Goal: Information Seeking & Learning: Learn about a topic

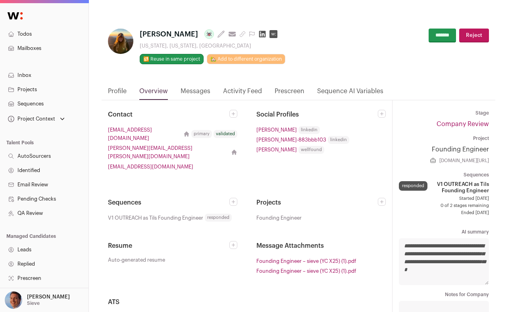
click at [113, 91] on link "Profile" at bounding box center [117, 92] width 19 height 13
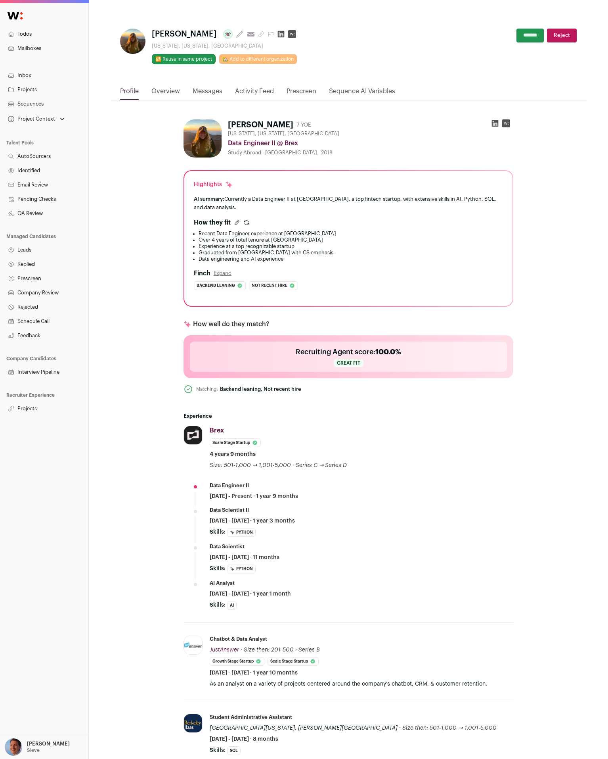
click at [362, 139] on div "Data Engineer II @ Brex" at bounding box center [371, 143] width 286 height 10
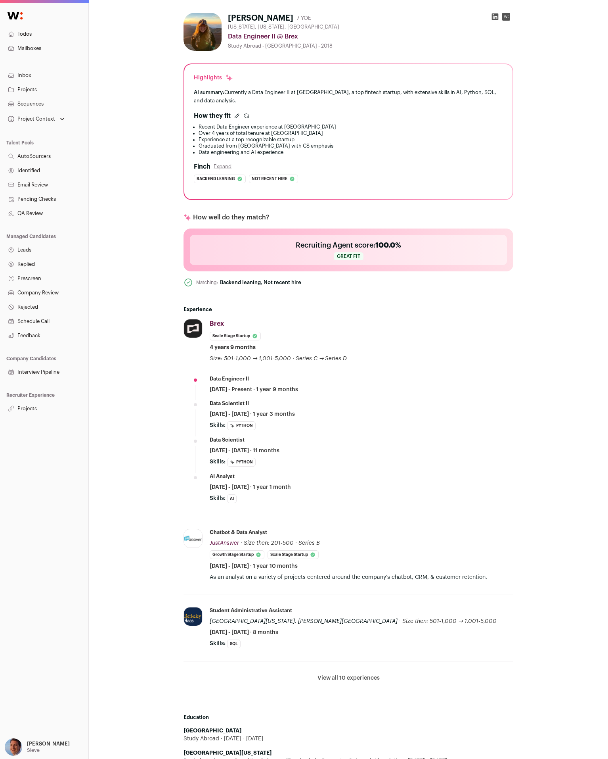
scroll to position [107, 0]
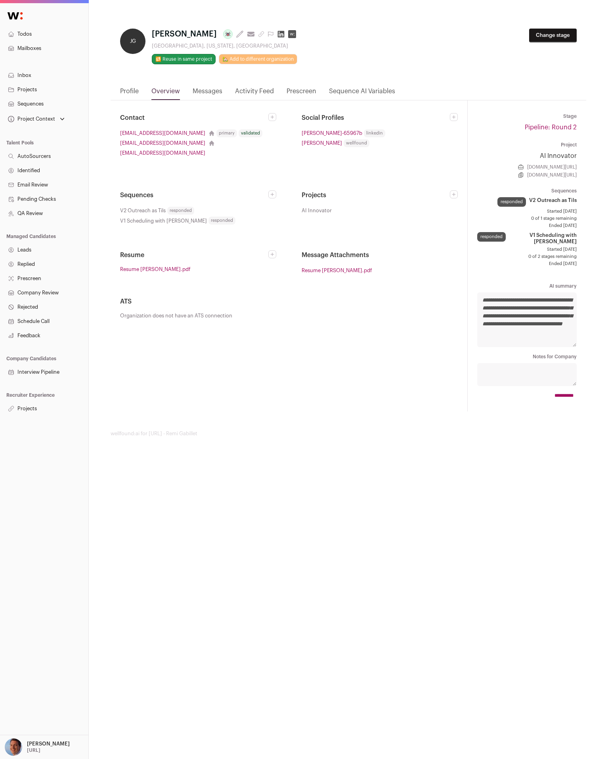
click at [129, 94] on link "Profile" at bounding box center [129, 92] width 19 height 13
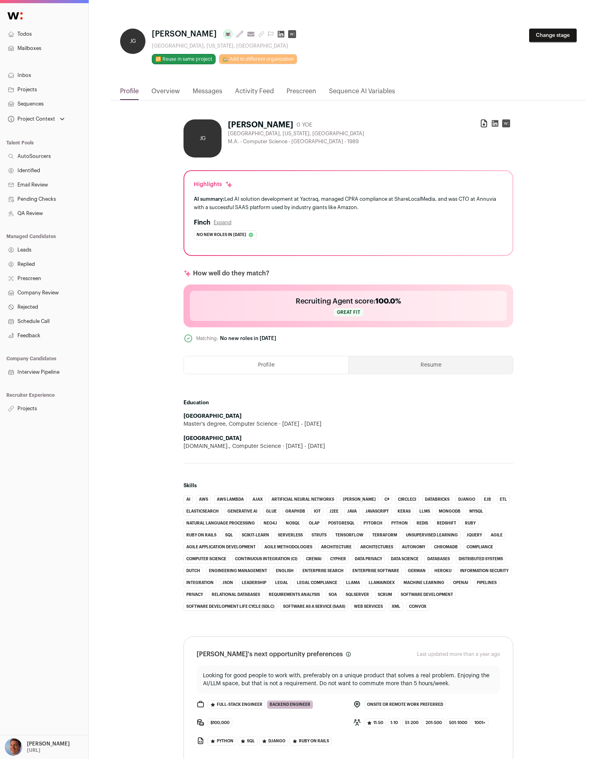
click at [278, 35] on icon at bounding box center [281, 34] width 7 height 7
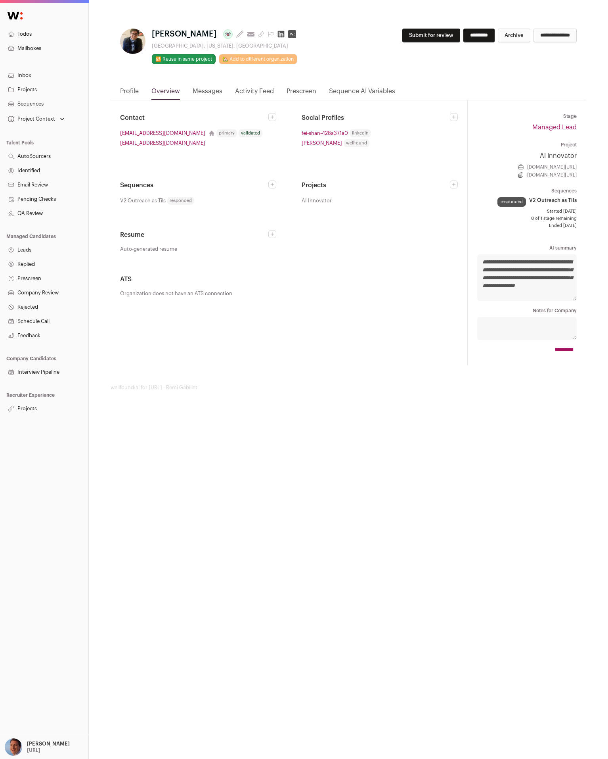
click at [137, 91] on link "Profile" at bounding box center [129, 92] width 19 height 13
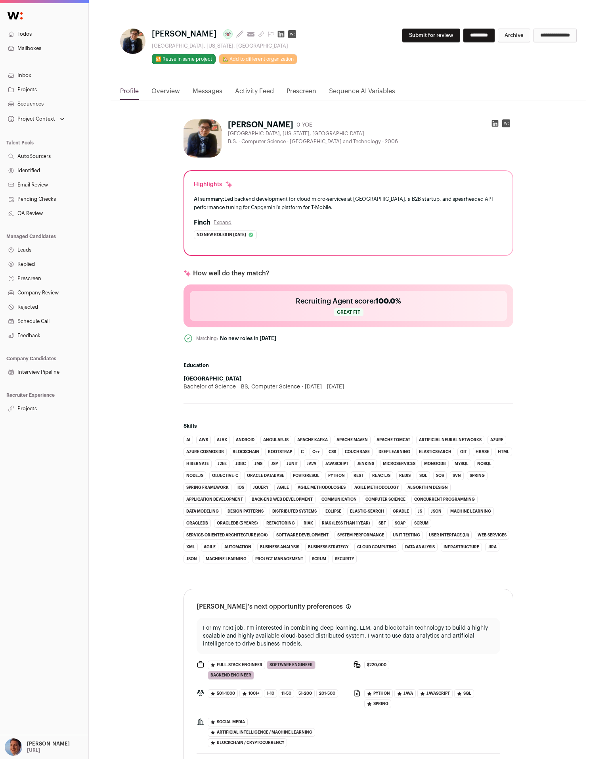
click at [165, 91] on link "Overview" at bounding box center [165, 92] width 29 height 13
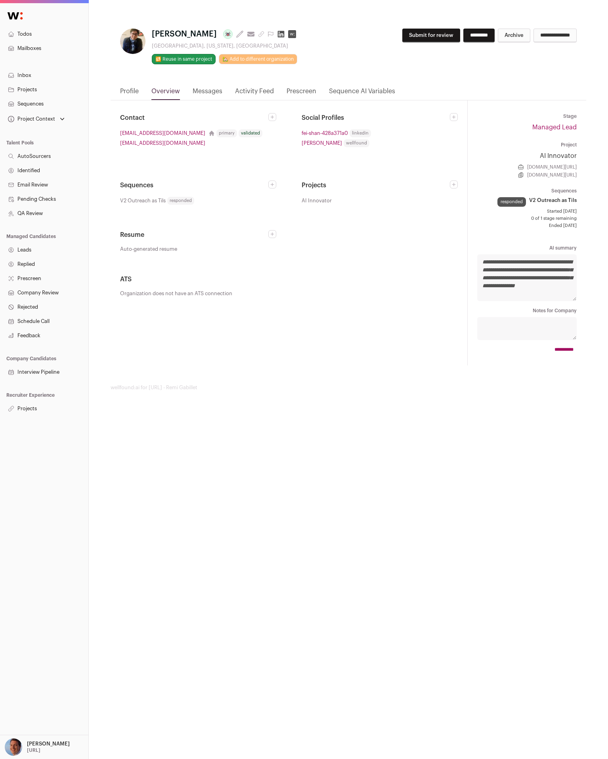
click at [165, 91] on html "Todos Mailboxes Inbox Projects Sequences Project Context AI Innovator Lead Devo…" at bounding box center [304, 379] width 608 height 759
click at [129, 94] on link "Profile" at bounding box center [129, 92] width 19 height 13
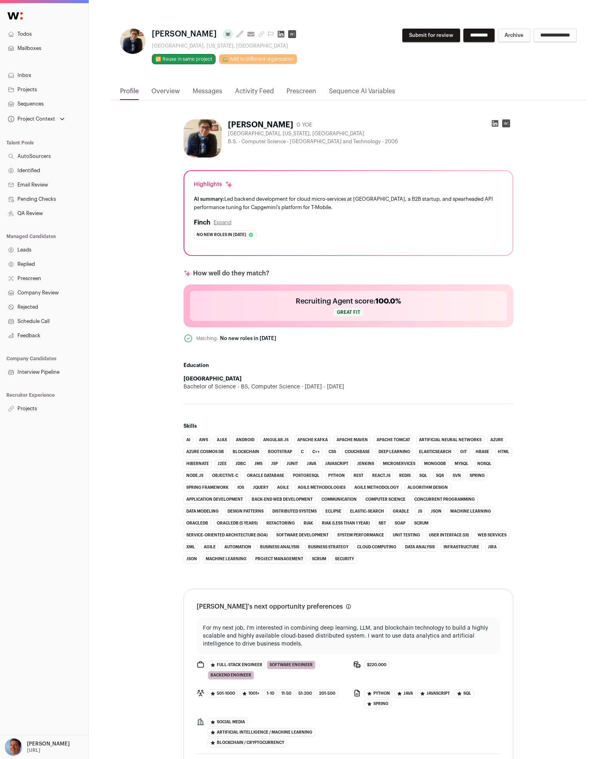
click at [493, 124] on icon at bounding box center [495, 123] width 8 height 8
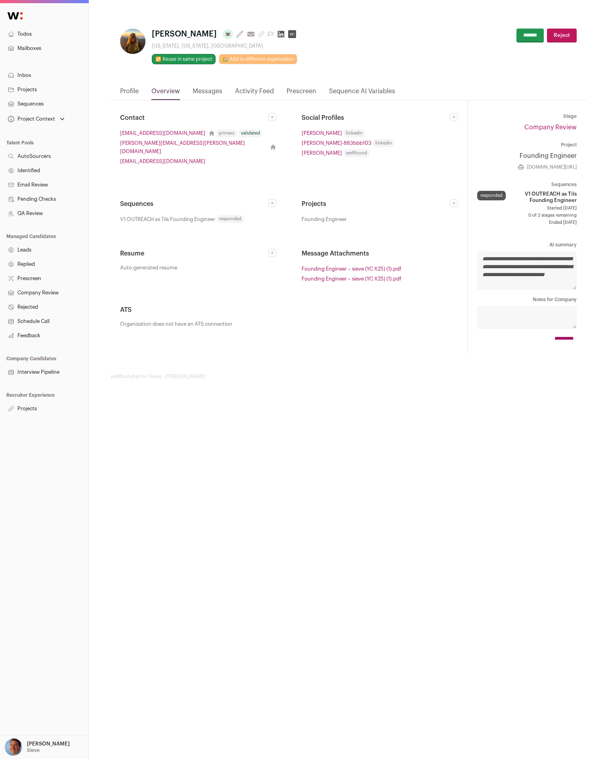
click at [122, 88] on link "Profile" at bounding box center [129, 92] width 19 height 13
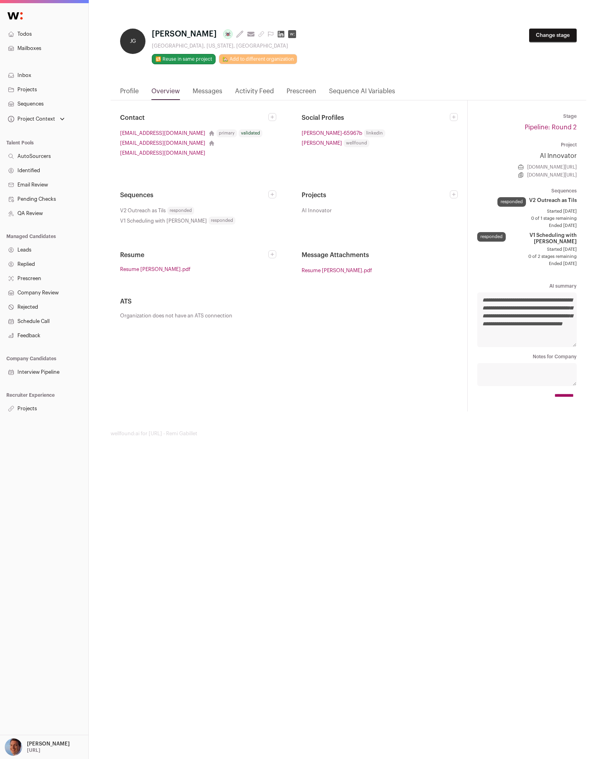
click at [122, 89] on link "Profile" at bounding box center [129, 92] width 19 height 13
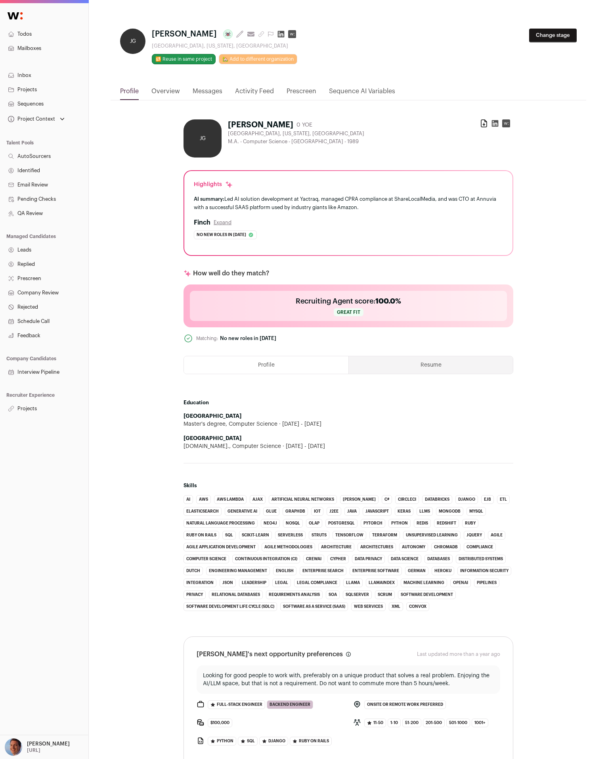
click at [160, 89] on link "Overview" at bounding box center [165, 92] width 29 height 13
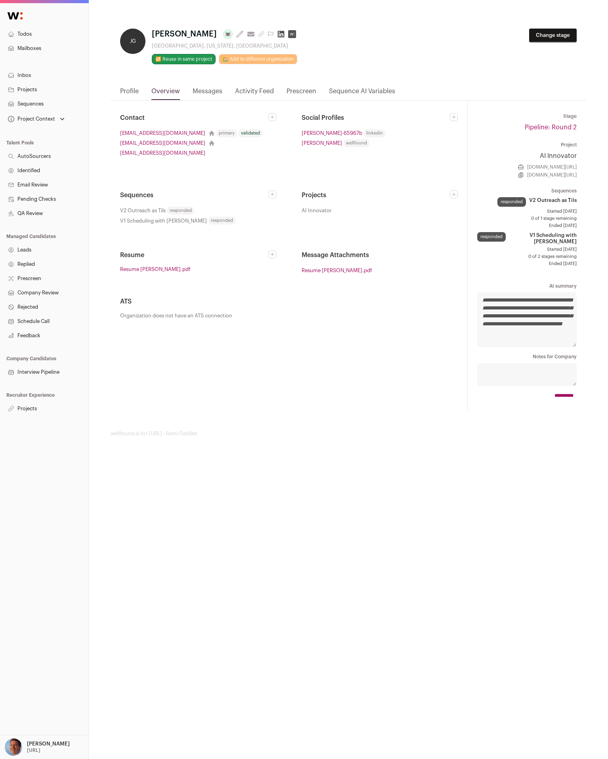
click at [130, 92] on link "Profile" at bounding box center [129, 92] width 19 height 13
click at [134, 97] on link "Profile" at bounding box center [129, 92] width 19 height 13
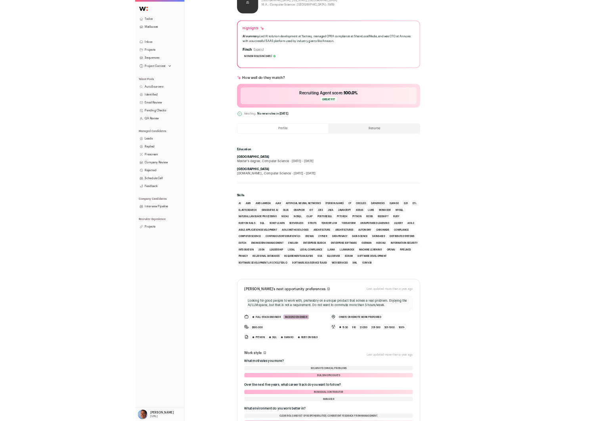
scroll to position [342, 0]
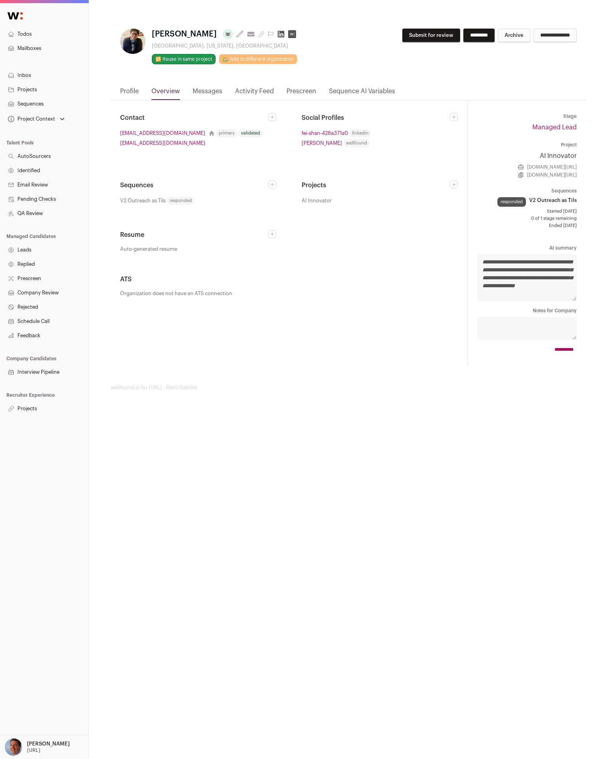
click at [136, 86] on link "Profile" at bounding box center [129, 92] width 19 height 13
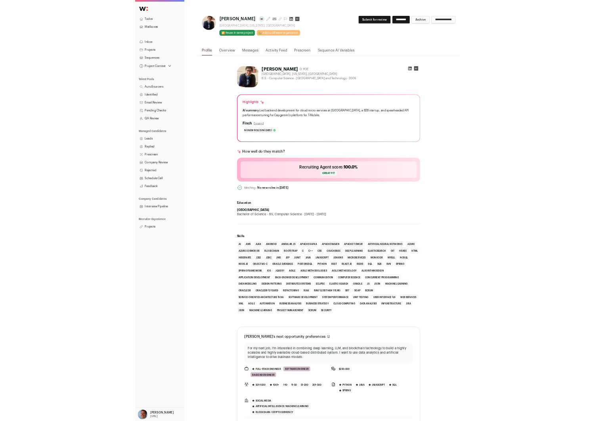
scroll to position [379, 0]
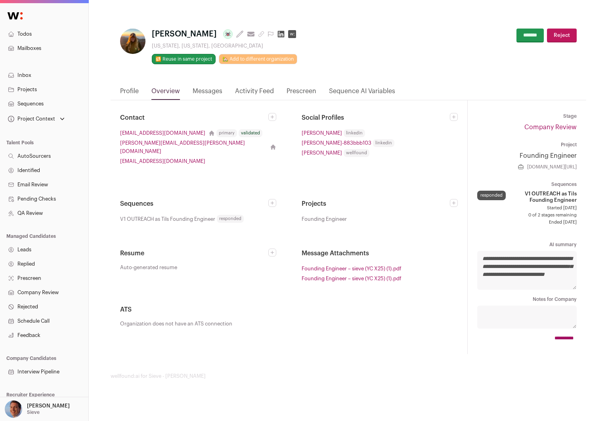
click at [130, 96] on link "Profile" at bounding box center [129, 92] width 19 height 13
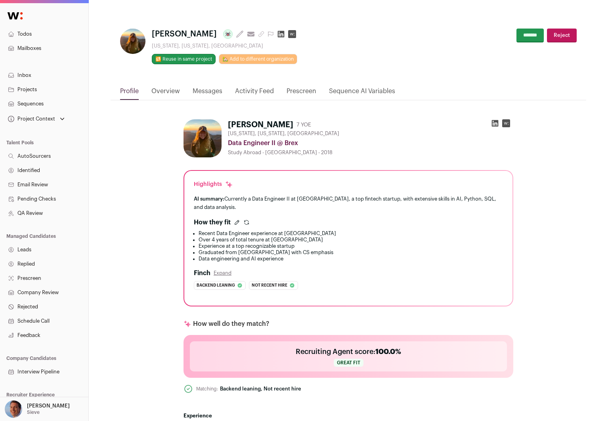
click at [193, 137] on img at bounding box center [203, 138] width 38 height 38
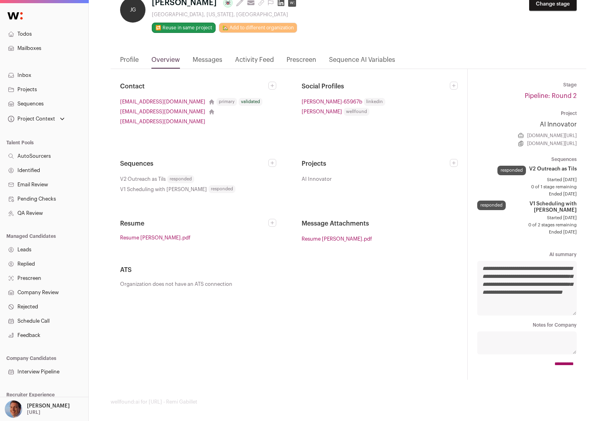
scroll to position [30, 0]
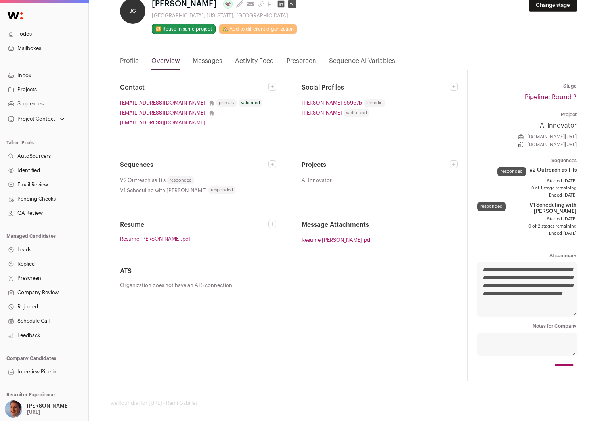
click at [135, 66] on link "Profile" at bounding box center [129, 62] width 19 height 13
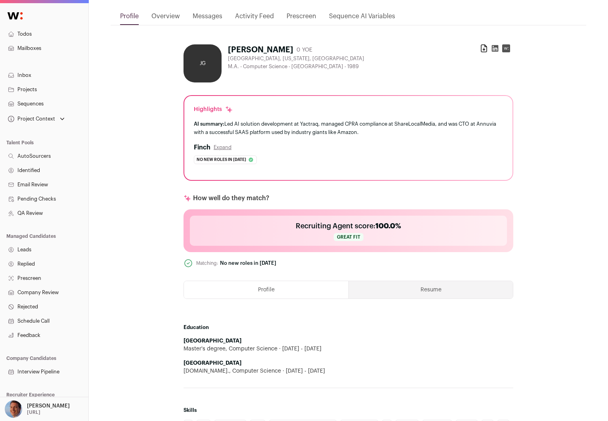
scroll to position [71, 0]
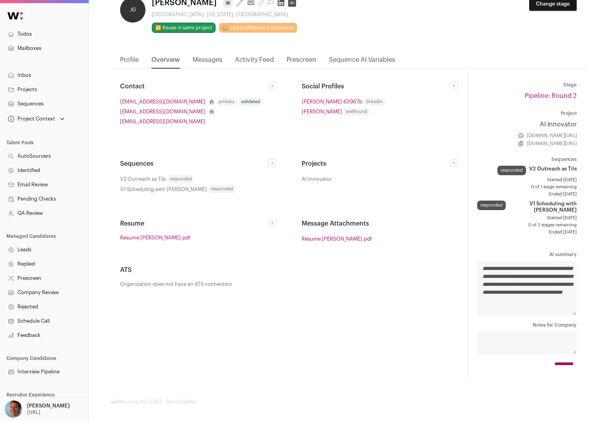
scroll to position [31, 0]
click at [129, 58] on link "Profile" at bounding box center [129, 61] width 19 height 13
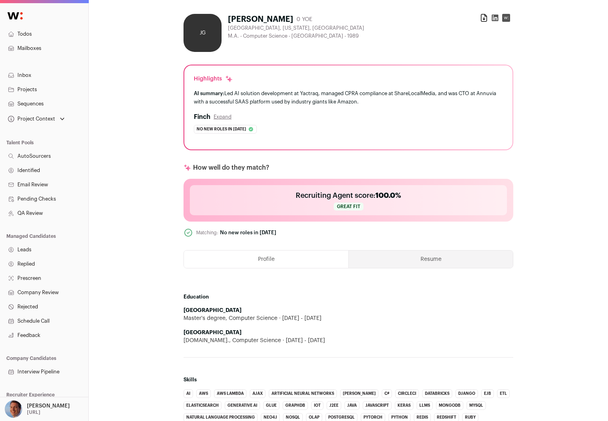
scroll to position [0, 0]
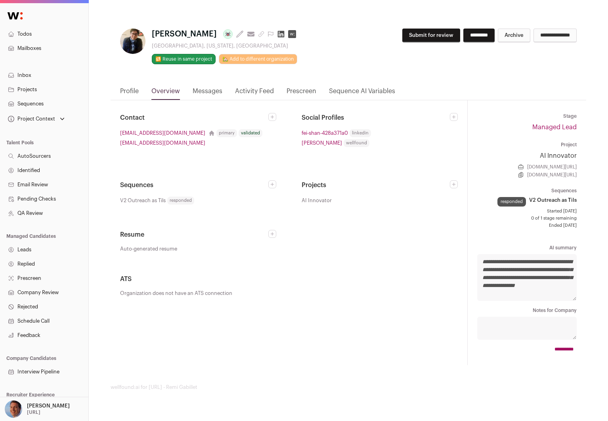
click at [127, 95] on link "Profile" at bounding box center [129, 92] width 19 height 13
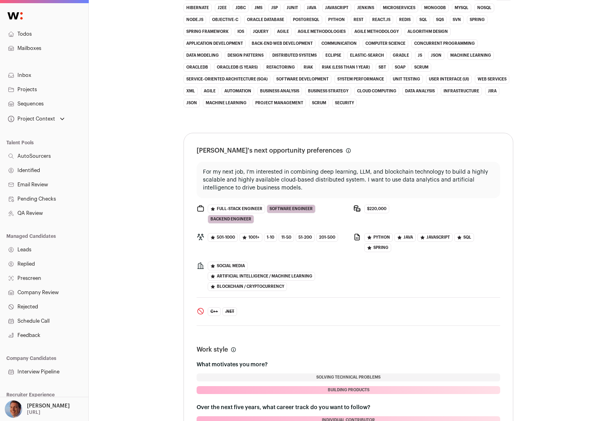
scroll to position [716, 0]
